Goal: Task Accomplishment & Management: Manage account settings

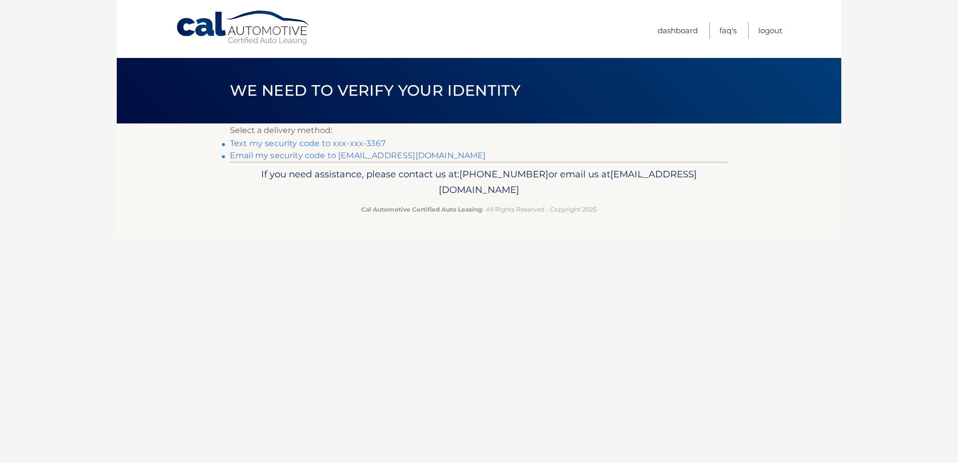
click at [374, 144] on link "Text my security code to xxx-xxx-3367" at bounding box center [308, 143] width 156 height 10
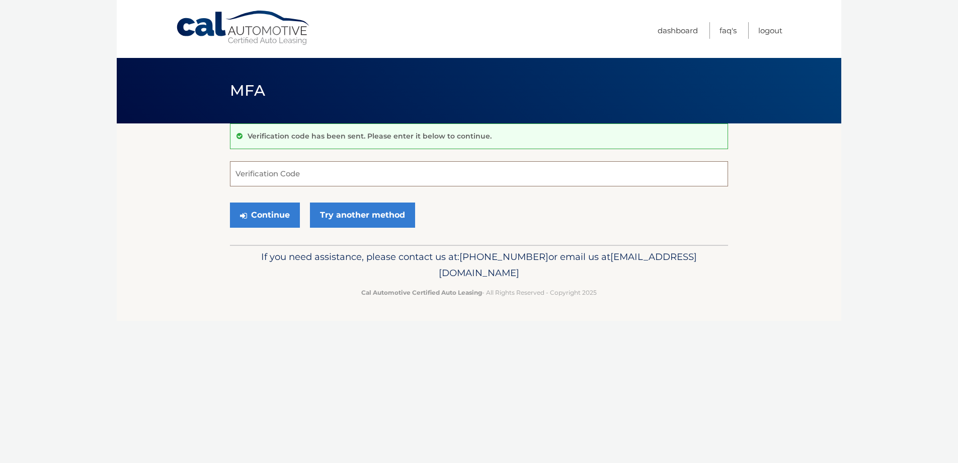
click at [298, 168] on input "Verification Code" at bounding box center [479, 173] width 498 height 25
type input "312929"
click at [288, 215] on button "Continue" at bounding box center [265, 214] width 70 height 25
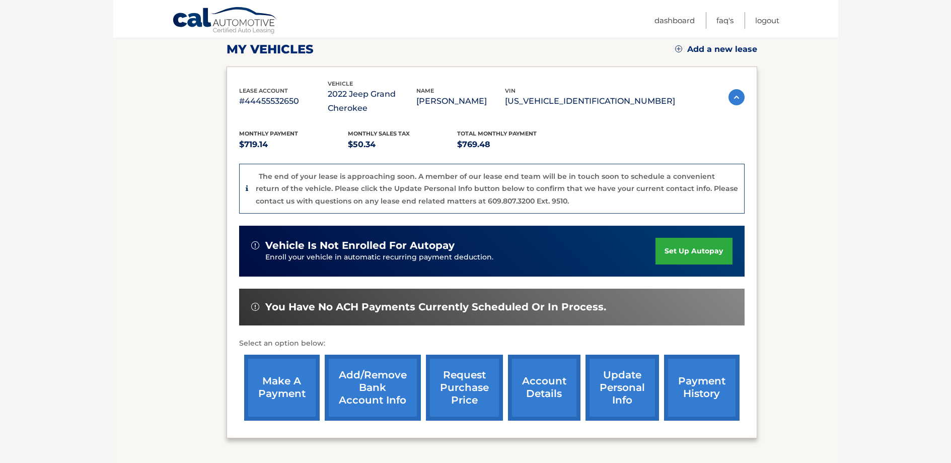
scroll to position [182, 0]
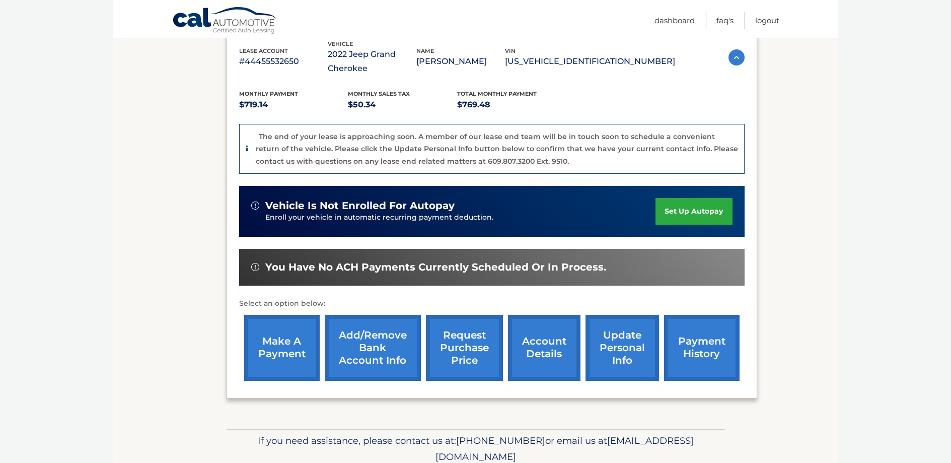
click at [541, 338] on link "account details" at bounding box center [544, 348] width 72 height 66
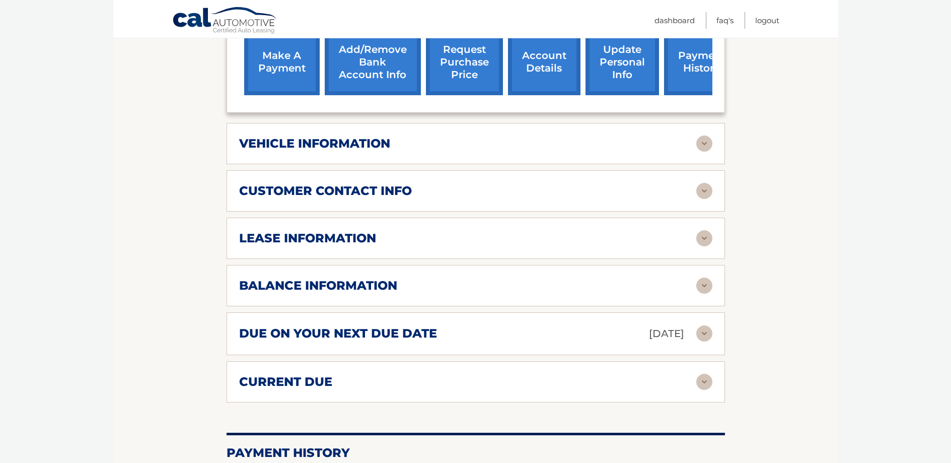
scroll to position [453, 0]
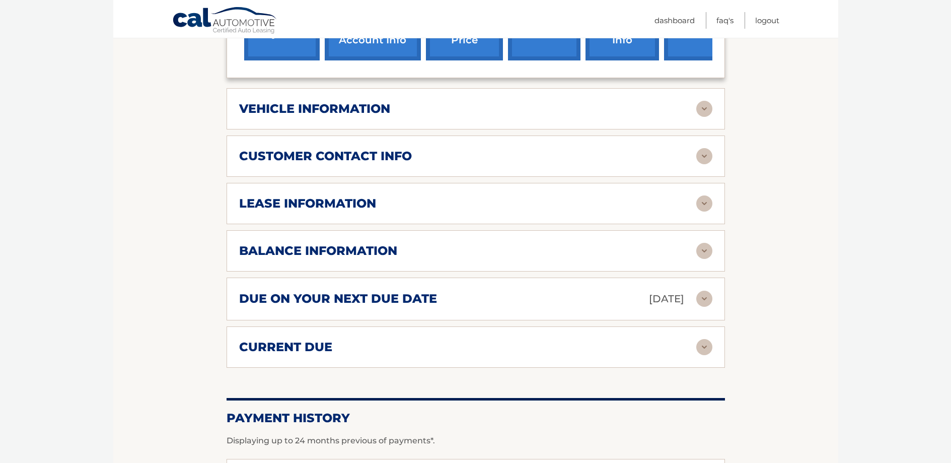
click at [702, 105] on img at bounding box center [704, 109] width 16 height 16
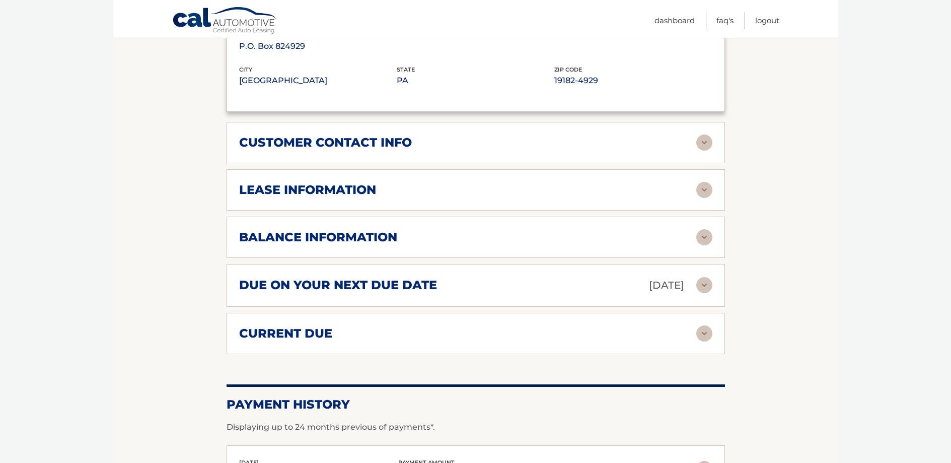
scroll to position [741, 0]
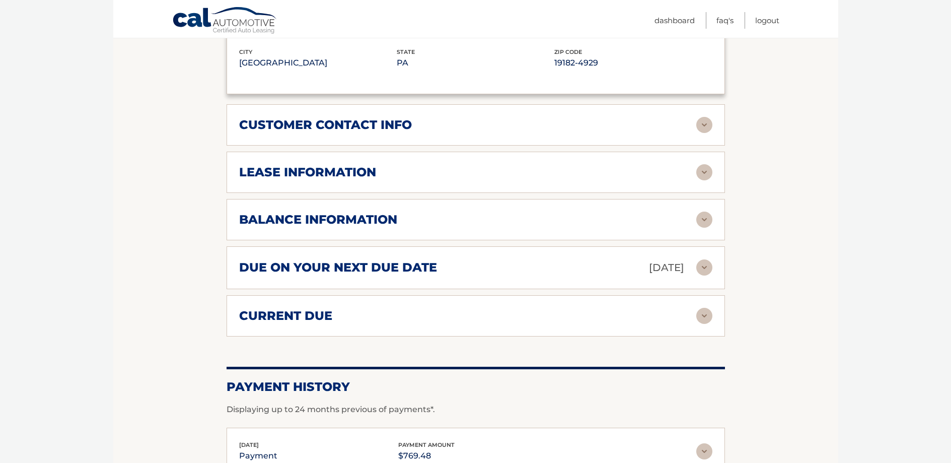
click at [706, 175] on img at bounding box center [704, 172] width 16 height 16
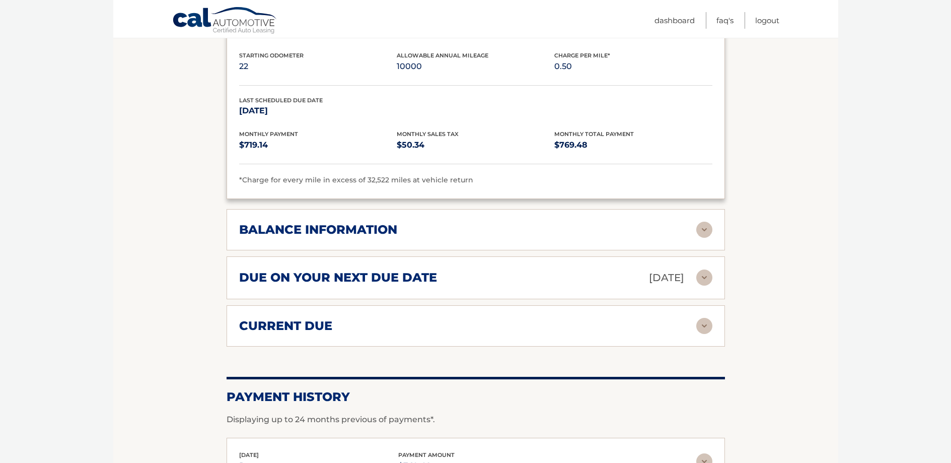
scroll to position [980, 0]
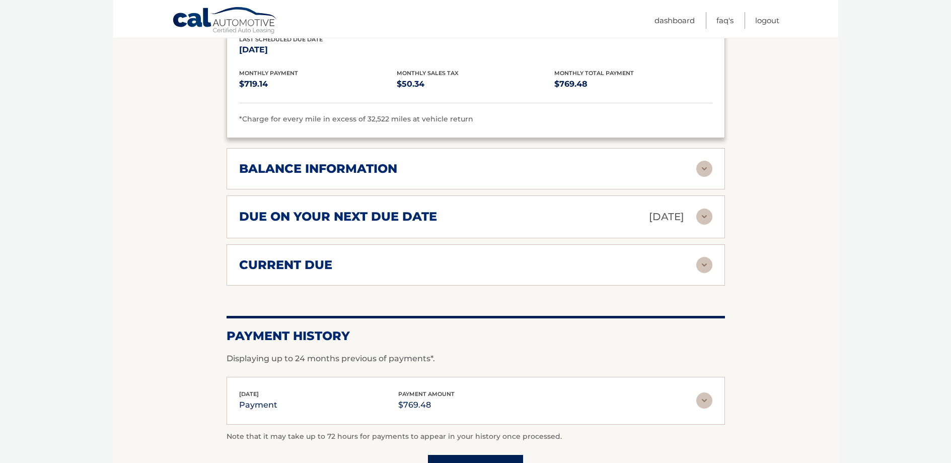
click at [707, 172] on img at bounding box center [704, 169] width 16 height 16
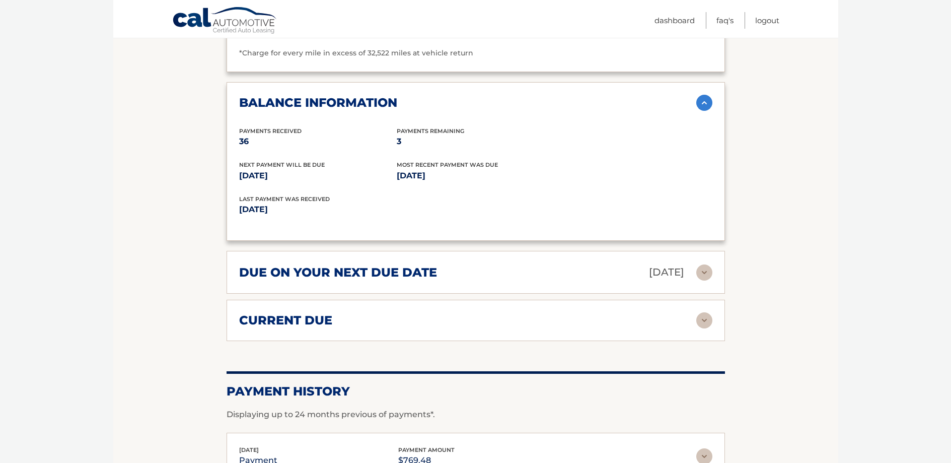
scroll to position [1047, 0]
drag, startPoint x: 709, startPoint y: 323, endPoint x: 718, endPoint y: 311, distance: 14.7
click at [709, 322] on img at bounding box center [704, 320] width 16 height 16
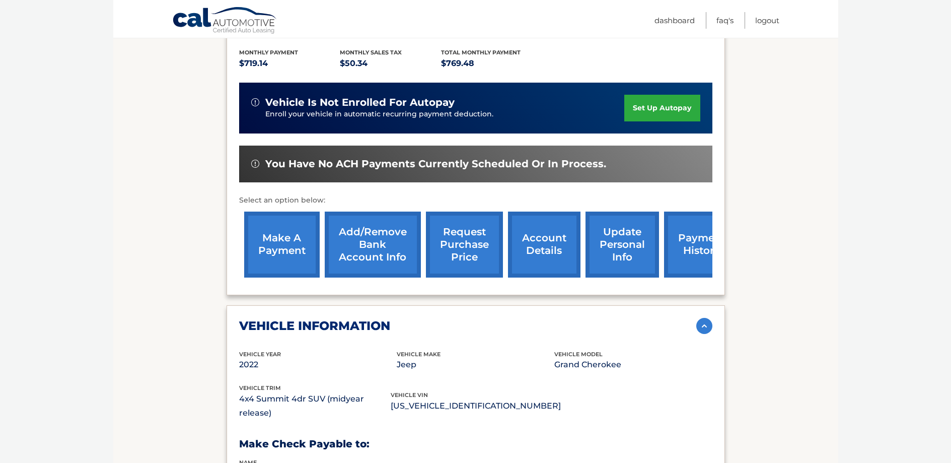
scroll to position [176, 0]
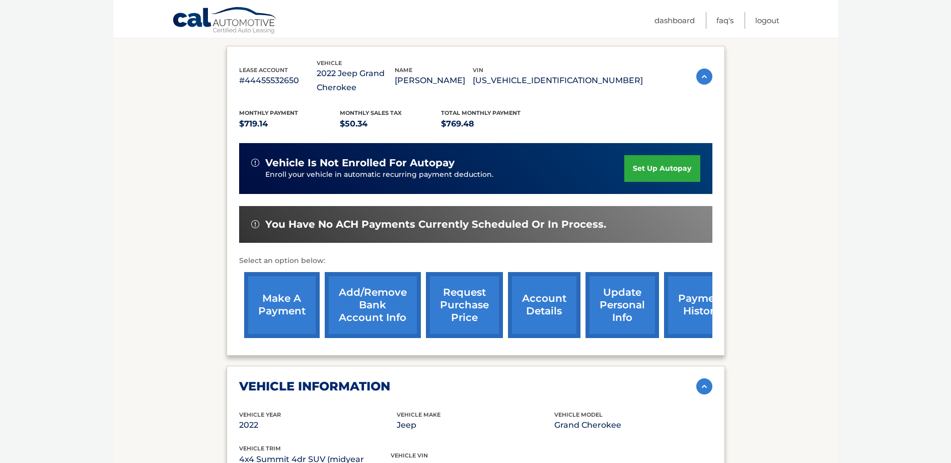
click at [680, 319] on link "payment history" at bounding box center [701, 305] width 75 height 66
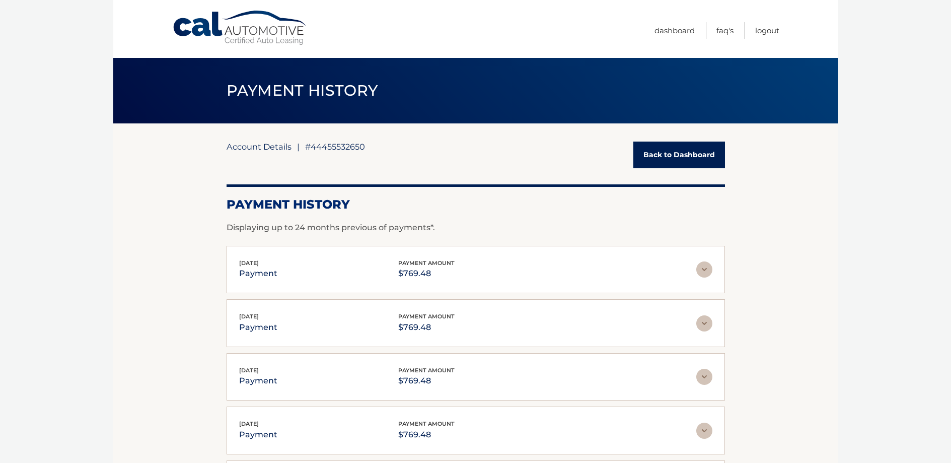
click at [250, 150] on link "Account Details" at bounding box center [258, 146] width 65 height 10
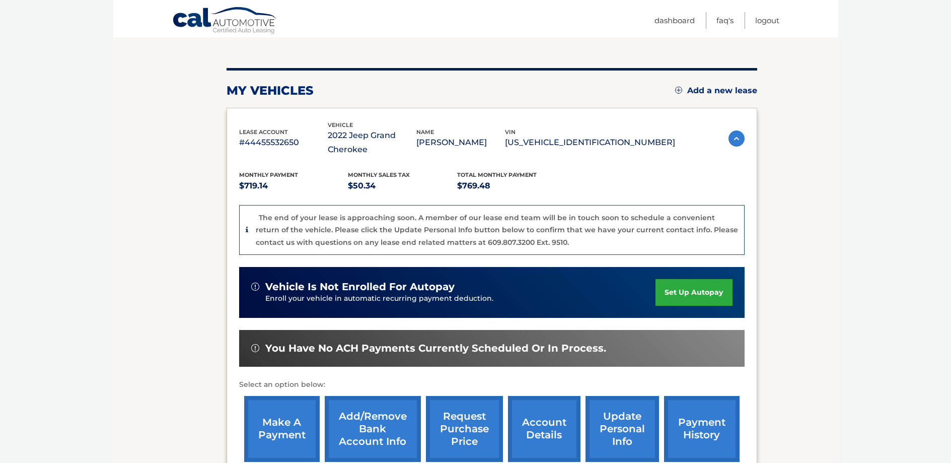
scroll to position [151, 0]
